Goal: Obtain resource: Obtain resource

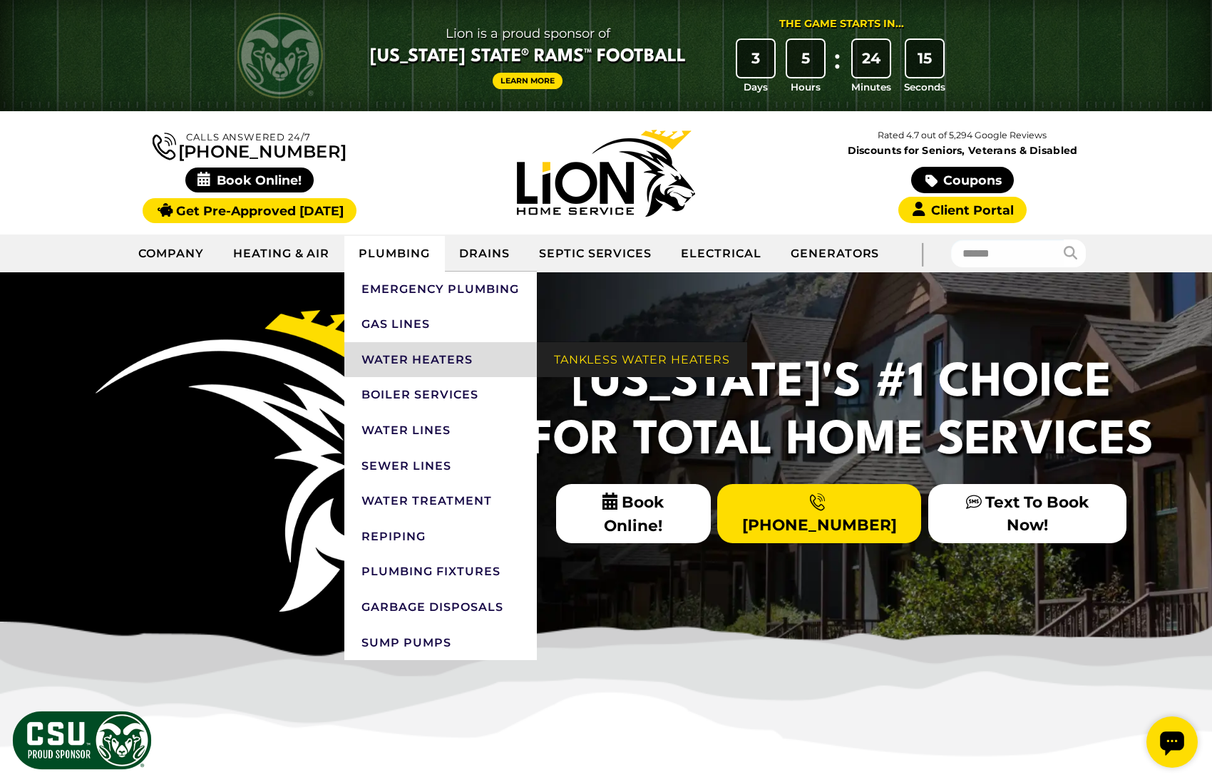
click at [612, 356] on link "Tankless Water Heaters" at bounding box center [642, 360] width 210 height 36
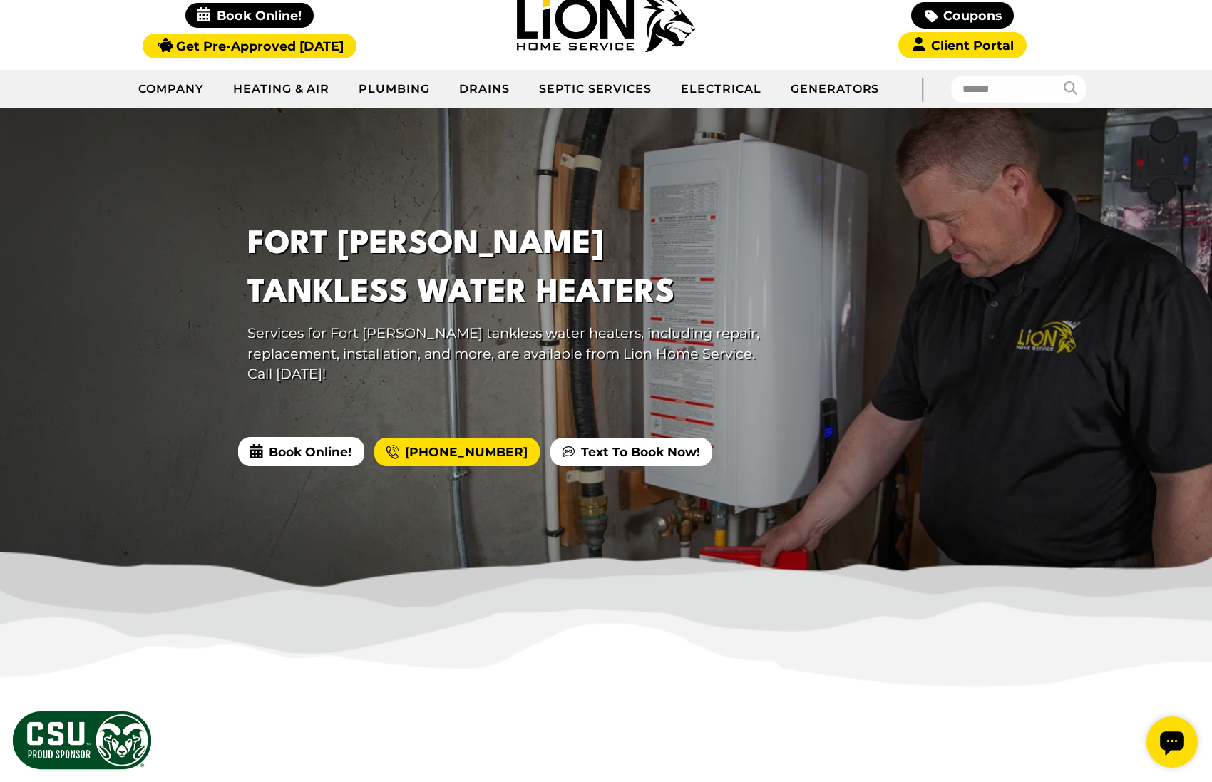
scroll to position [143, 0]
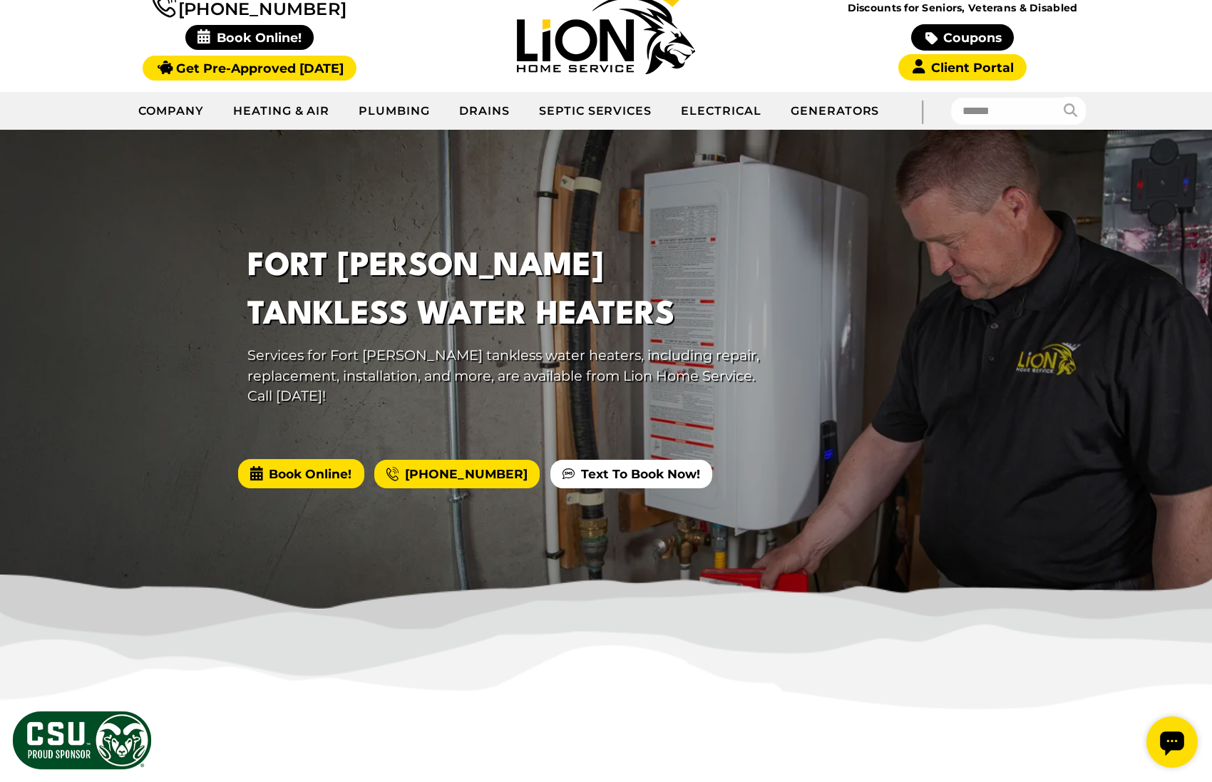
click at [295, 474] on span "Book Online!" at bounding box center [300, 473] width 125 height 29
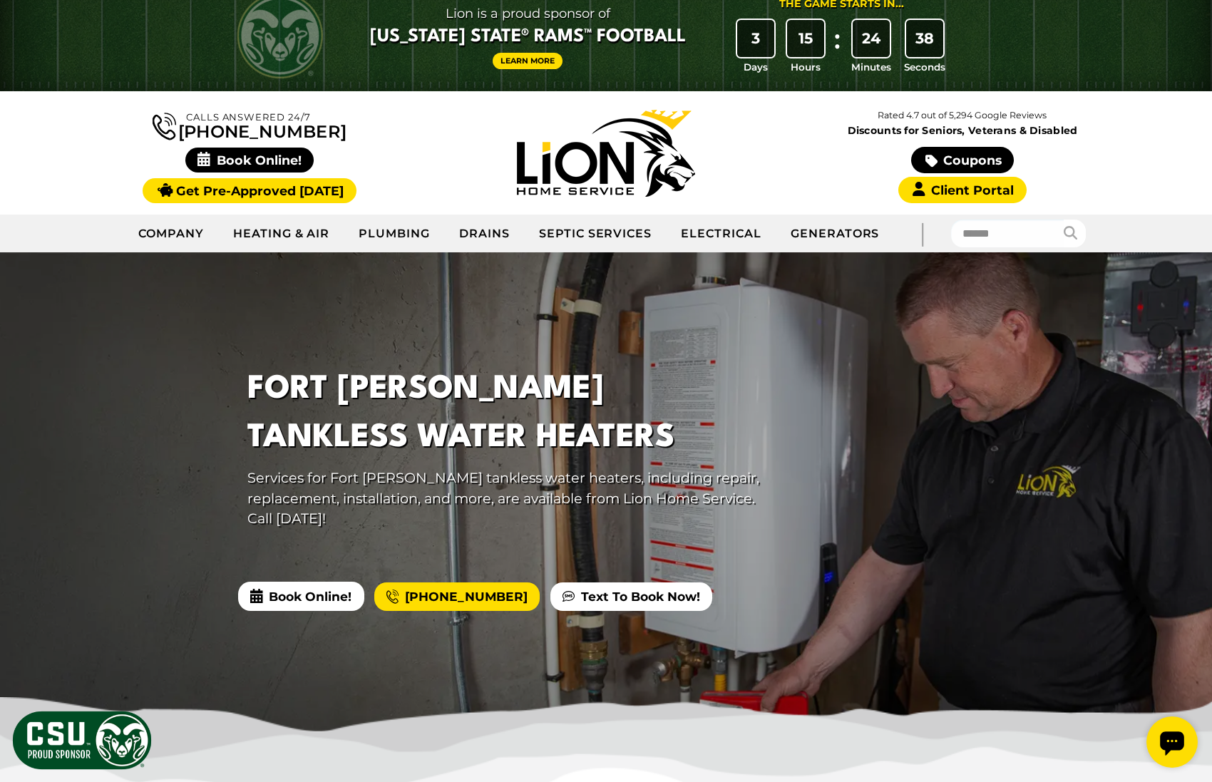
scroll to position [0, 0]
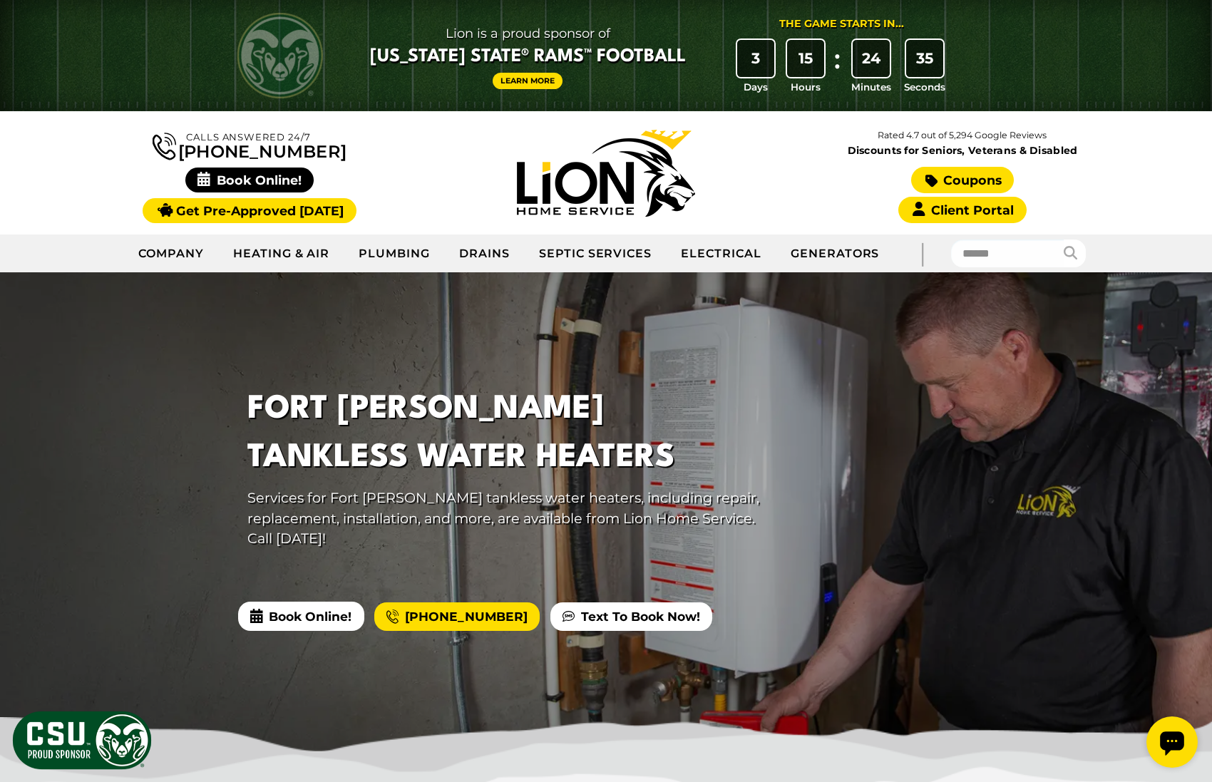
click at [972, 184] on link "Coupons" at bounding box center [962, 180] width 103 height 26
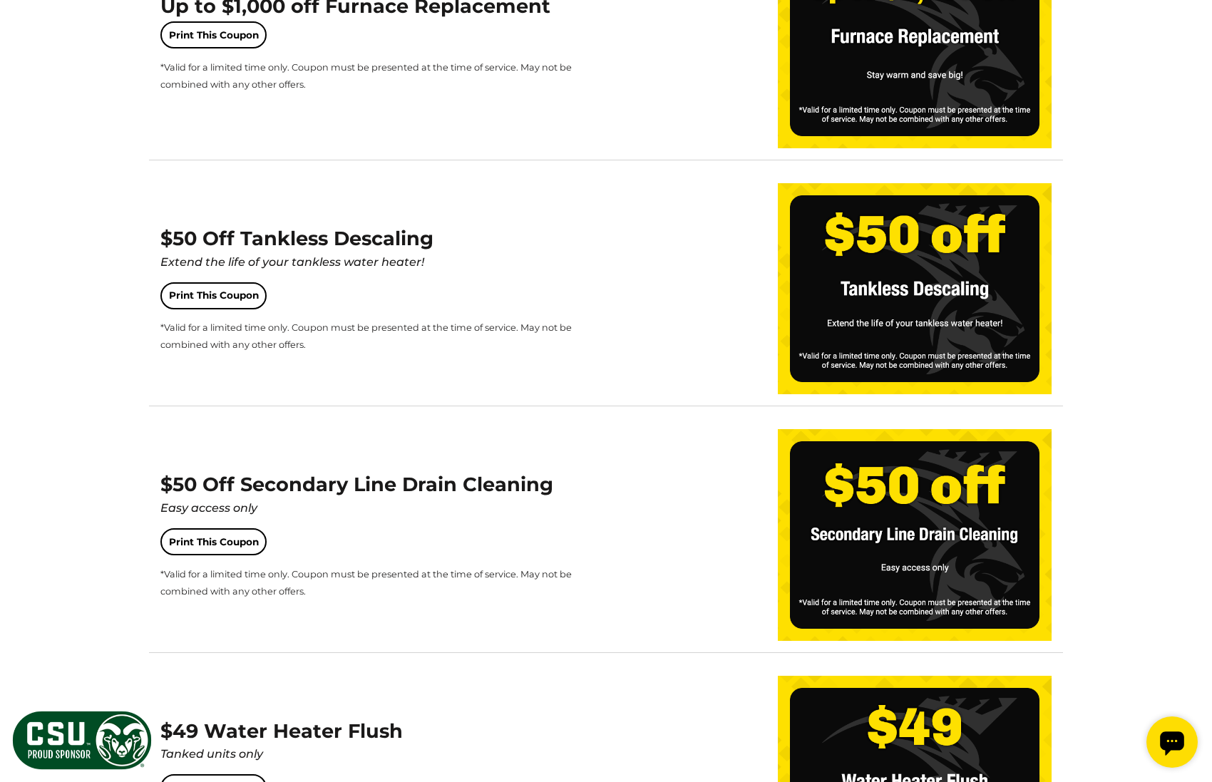
scroll to position [998, 0]
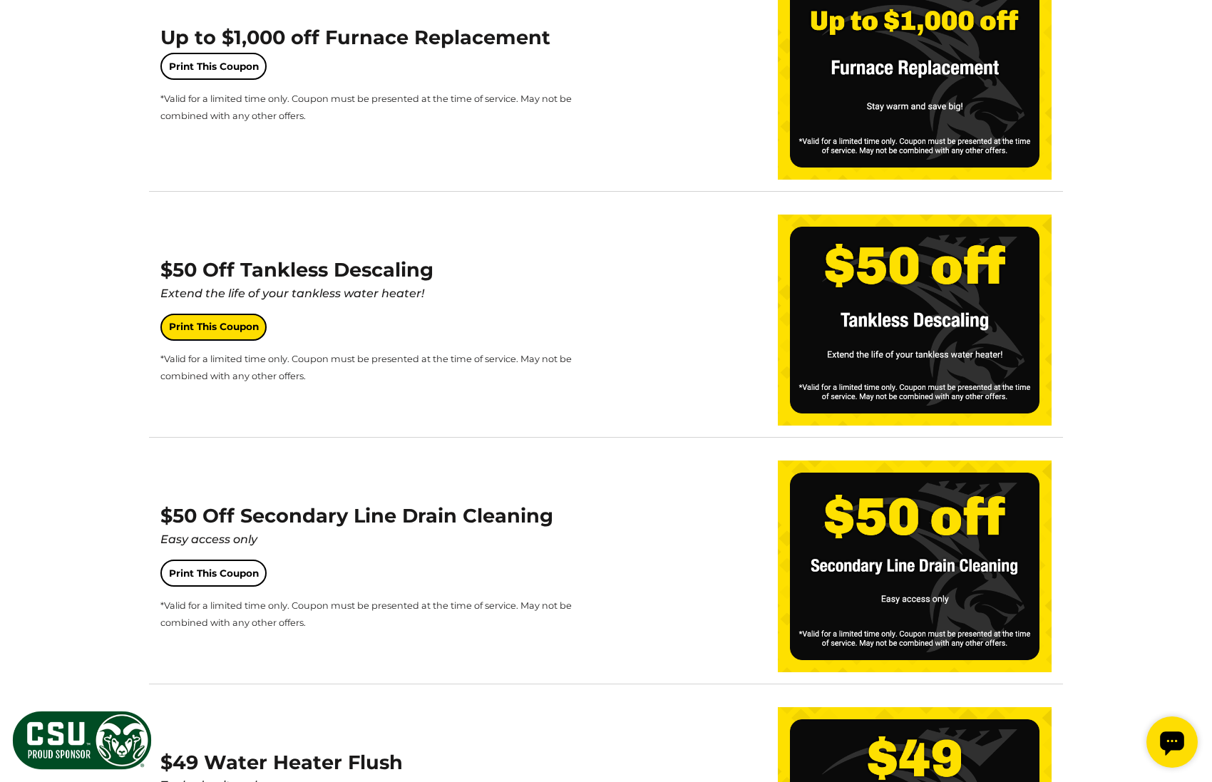
click at [227, 329] on link "Print This Coupon" at bounding box center [213, 327] width 106 height 27
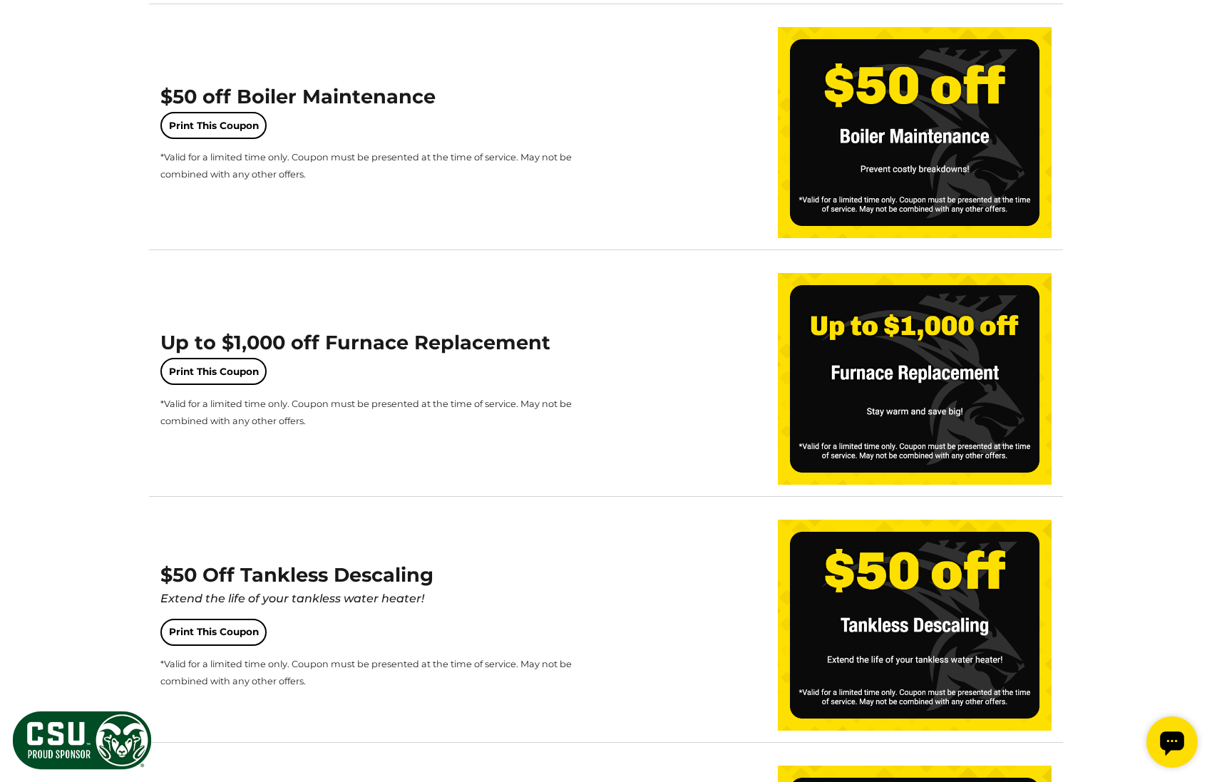
scroll to position [642, 0]
